Goal: Task Accomplishment & Management: Use online tool/utility

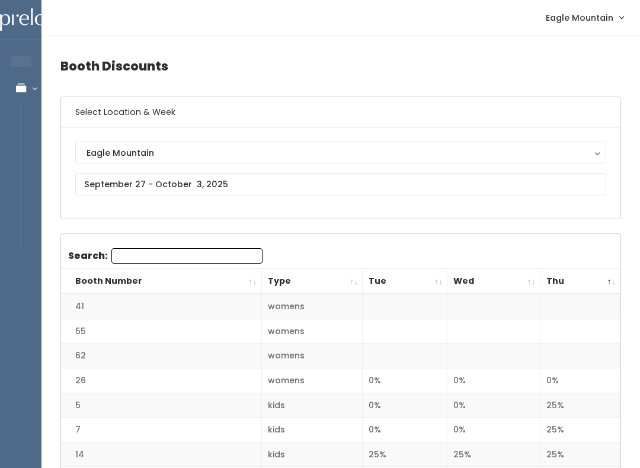
click at [78, 164] on button "Eagle Mountain" at bounding box center [340, 153] width 531 height 23
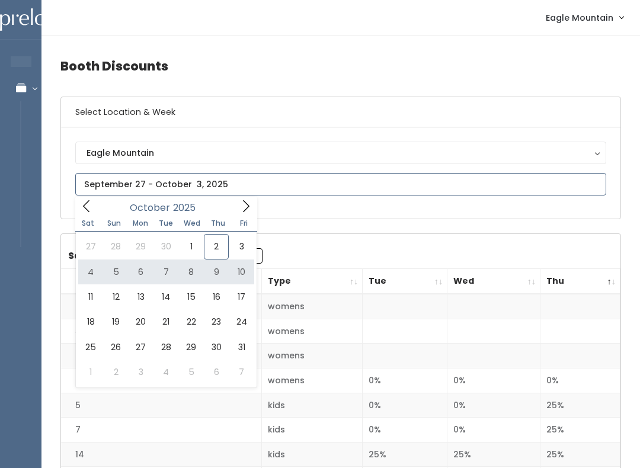
type input "October 4 to October 10"
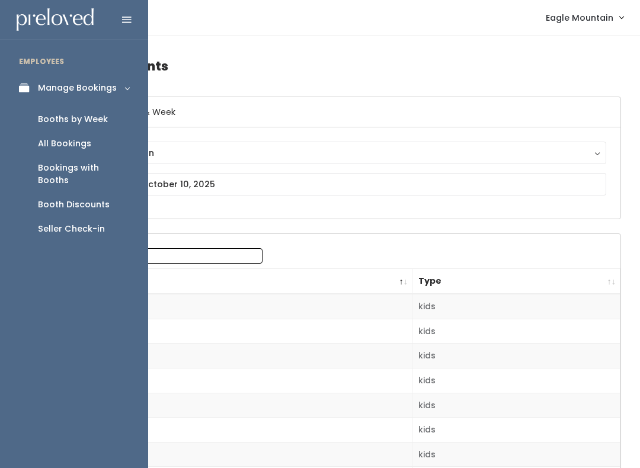
click at [55, 146] on div "All Bookings" at bounding box center [64, 144] width 53 height 12
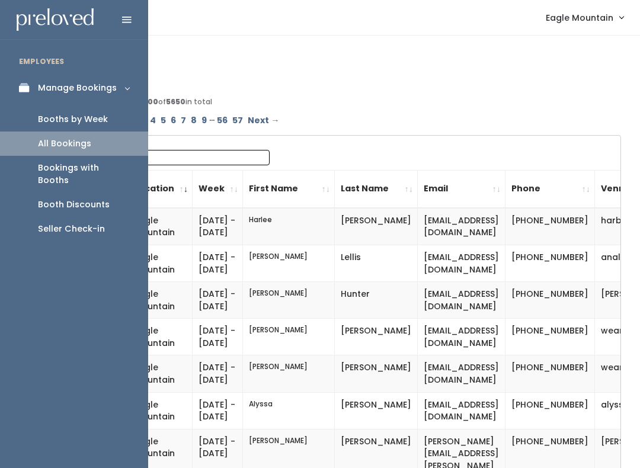
click at [56, 113] on div "Booths by Week" at bounding box center [73, 119] width 70 height 12
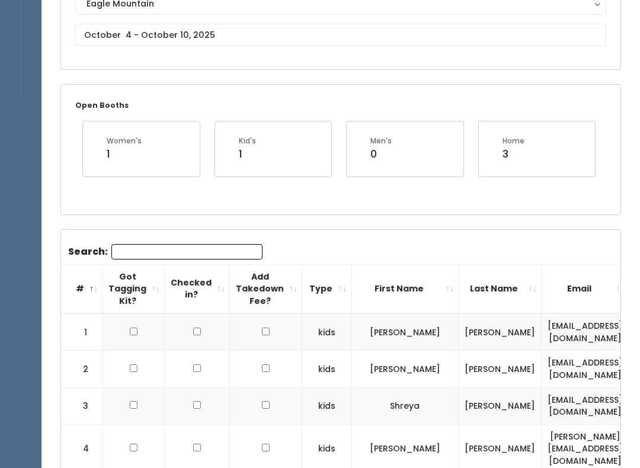
scroll to position [151, 0]
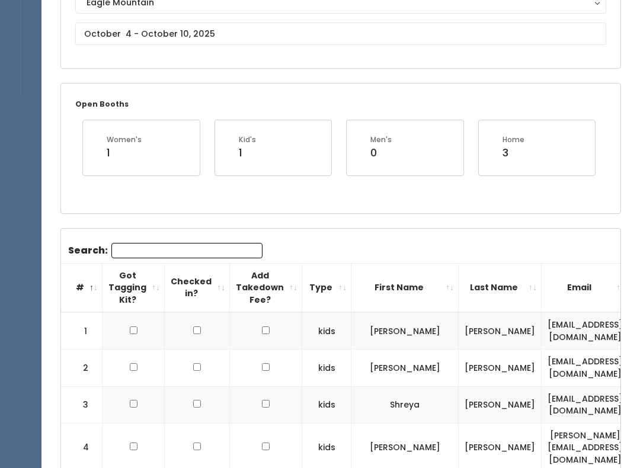
click at [161, 253] on input "Search:" at bounding box center [186, 250] width 151 height 15
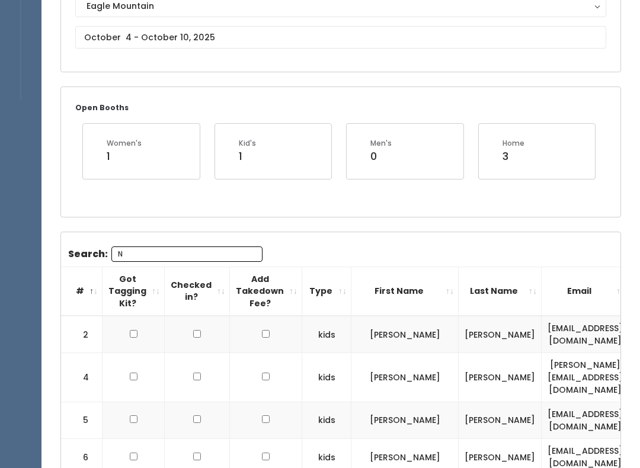
scroll to position [73, 0]
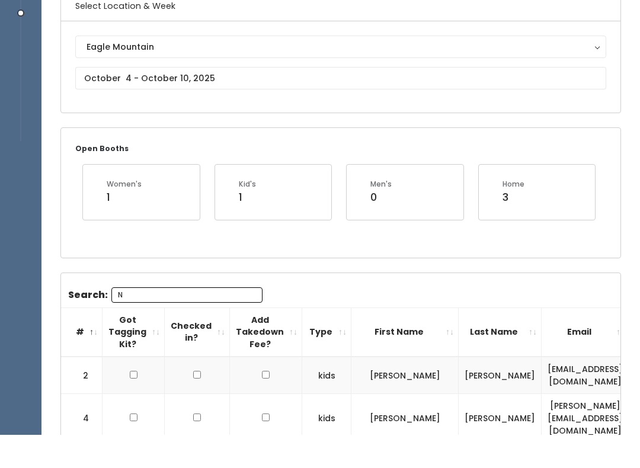
type input "N"
click at [98, 100] on input "text" at bounding box center [340, 111] width 531 height 23
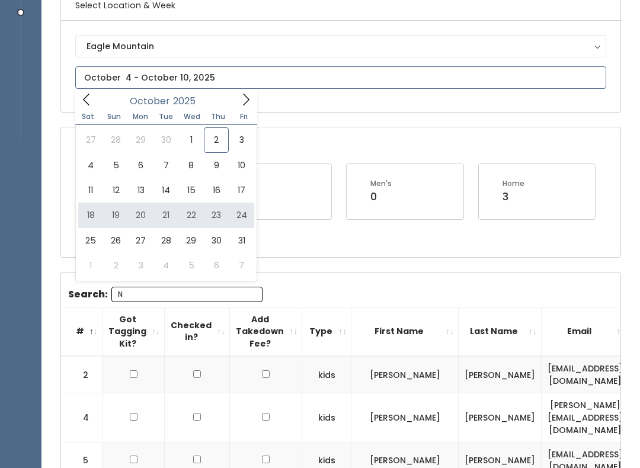
type input "October 18 to October 24"
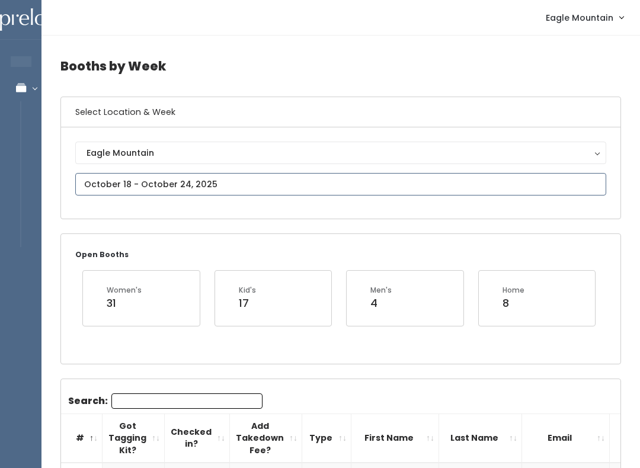
click at [130, 183] on input "text" at bounding box center [340, 184] width 531 height 23
type input "October 25 to October 31"
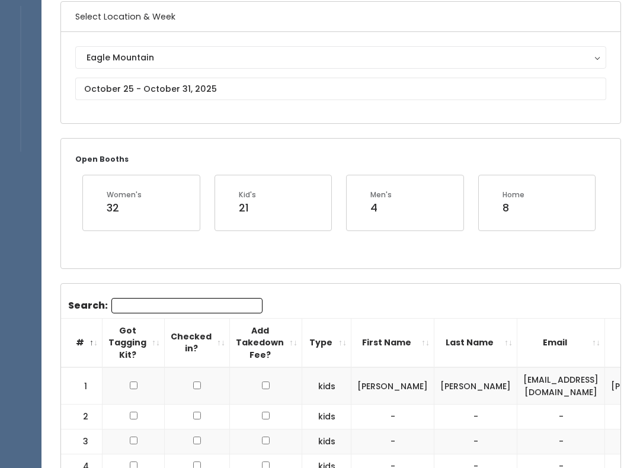
scroll to position [95, 0]
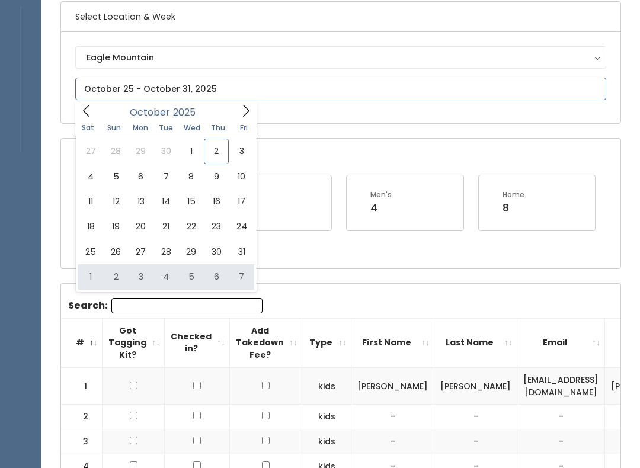
type input "[DATE] to [DATE]"
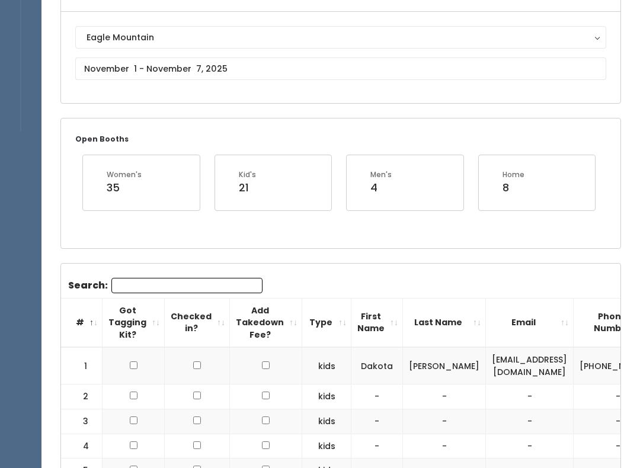
scroll to position [106, 0]
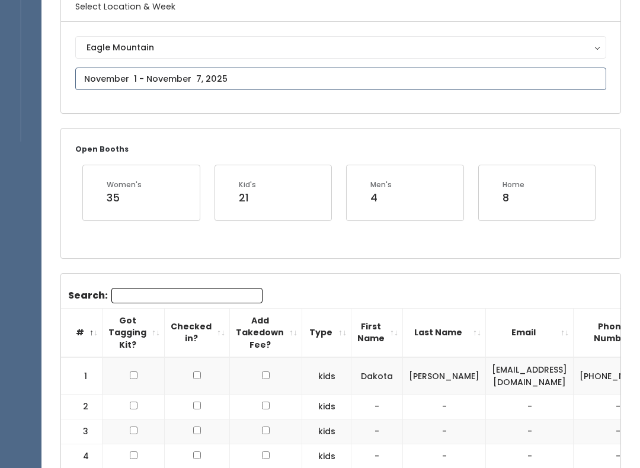
click at [220, 76] on input "text" at bounding box center [340, 79] width 531 height 23
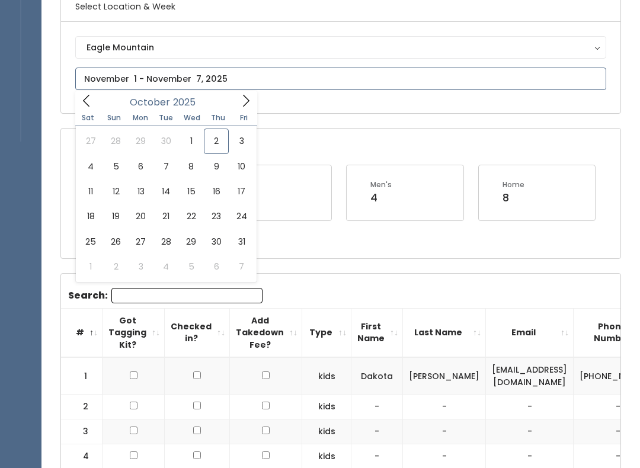
click at [247, 94] on icon at bounding box center [245, 100] width 13 height 13
type input "[DATE] to [DATE]"
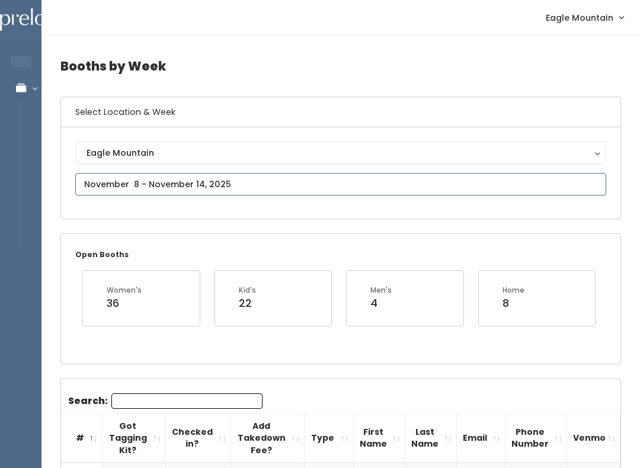
click at [107, 185] on input "text" at bounding box center [340, 184] width 531 height 23
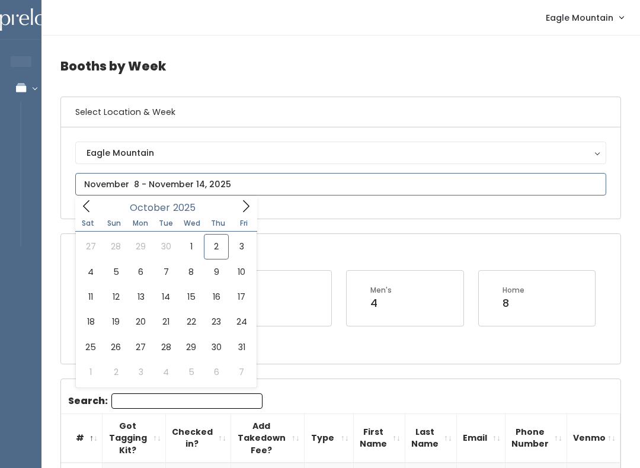
click at [116, 183] on input "text" at bounding box center [340, 184] width 531 height 23
